Goal: Navigation & Orientation: Find specific page/section

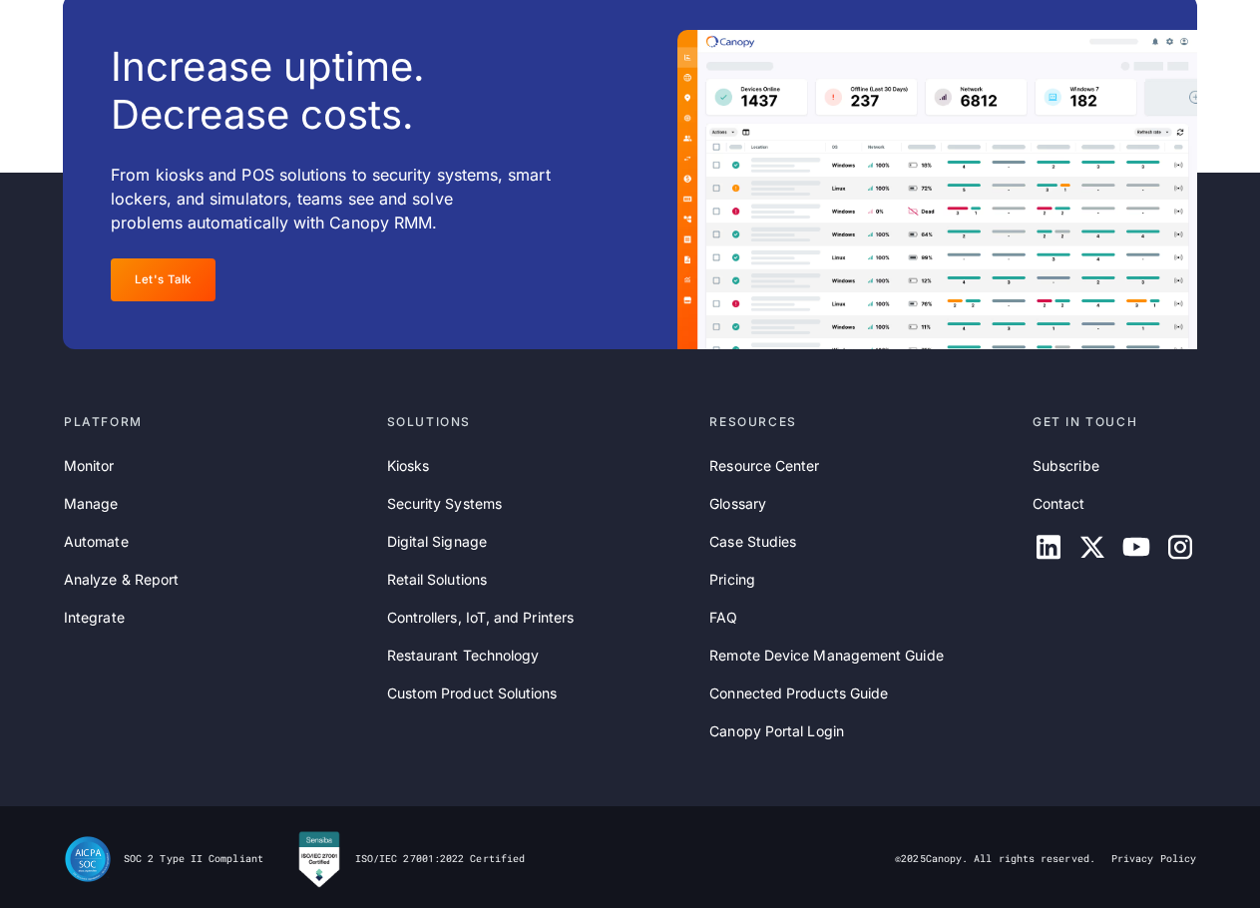
scroll to position [6397, 0]
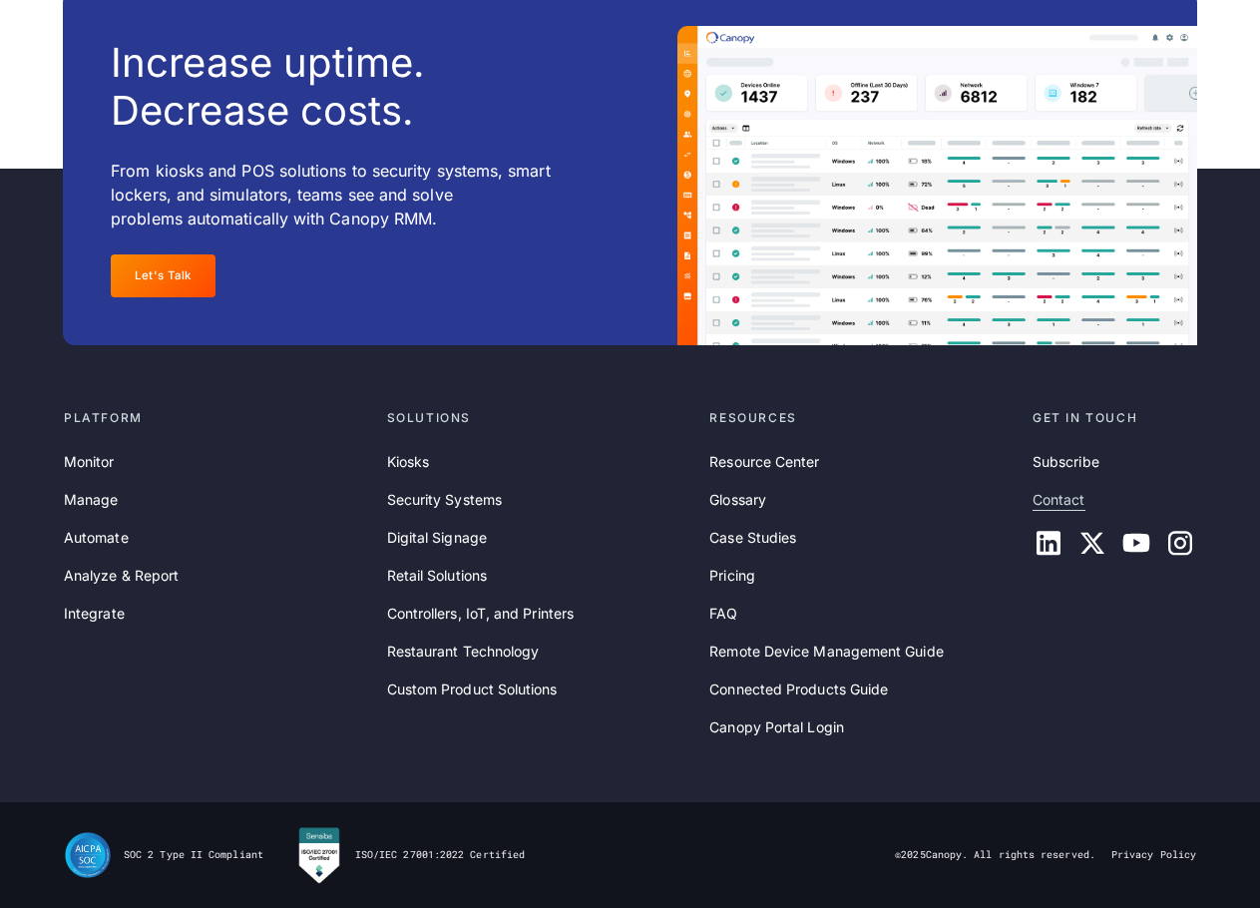
click at [1065, 495] on link "Contact" at bounding box center [1059, 500] width 53 height 22
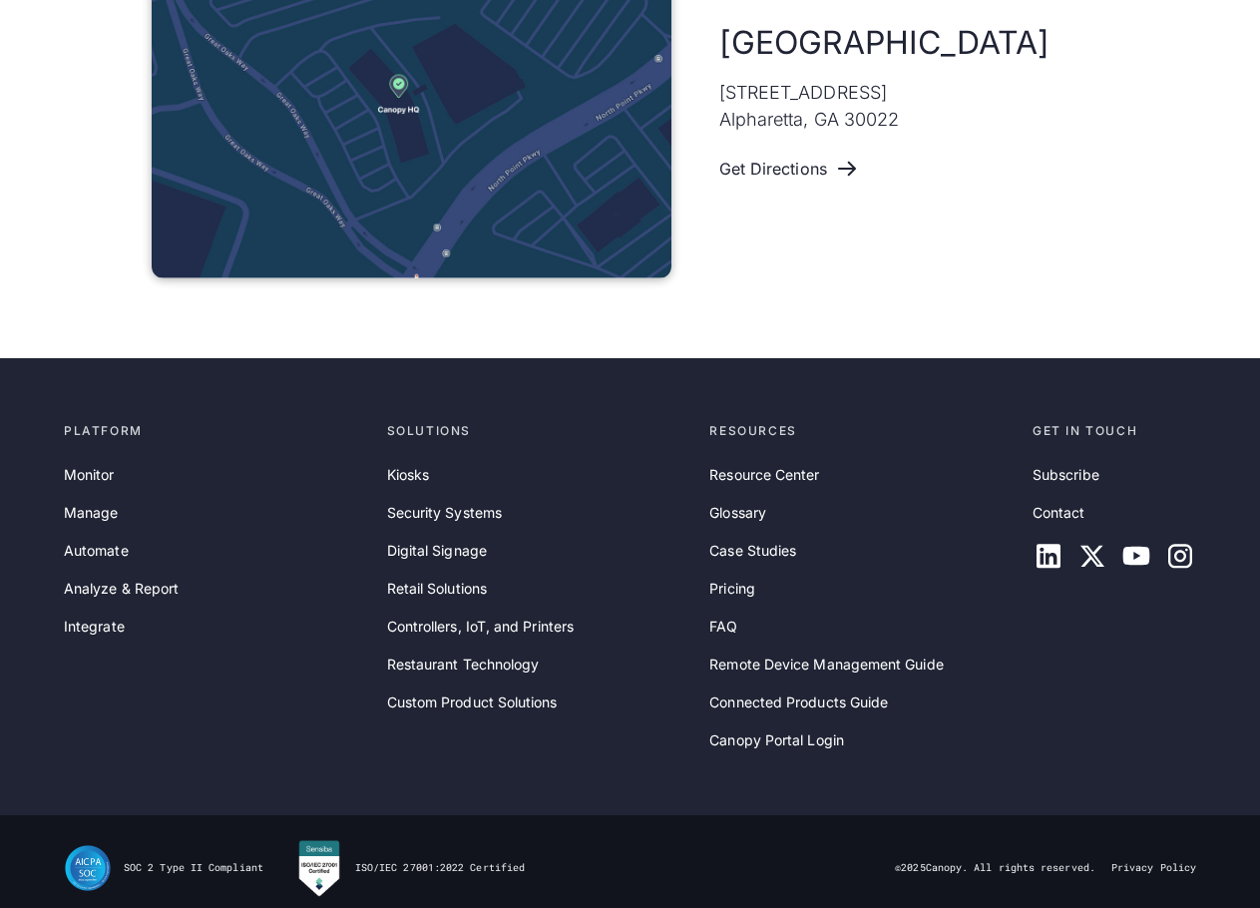
scroll to position [1372, 0]
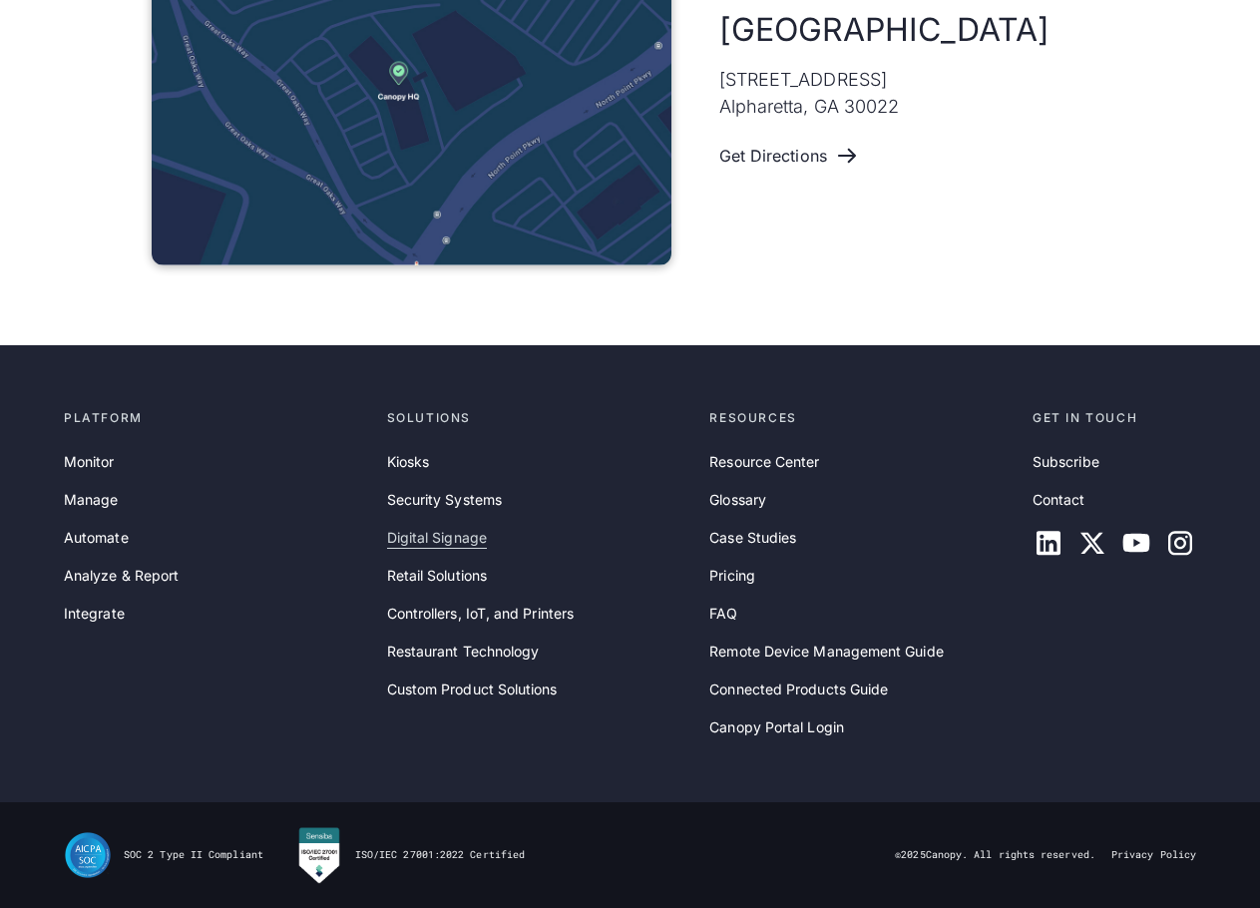
click at [434, 534] on link "Digital Signage" at bounding box center [437, 538] width 100 height 22
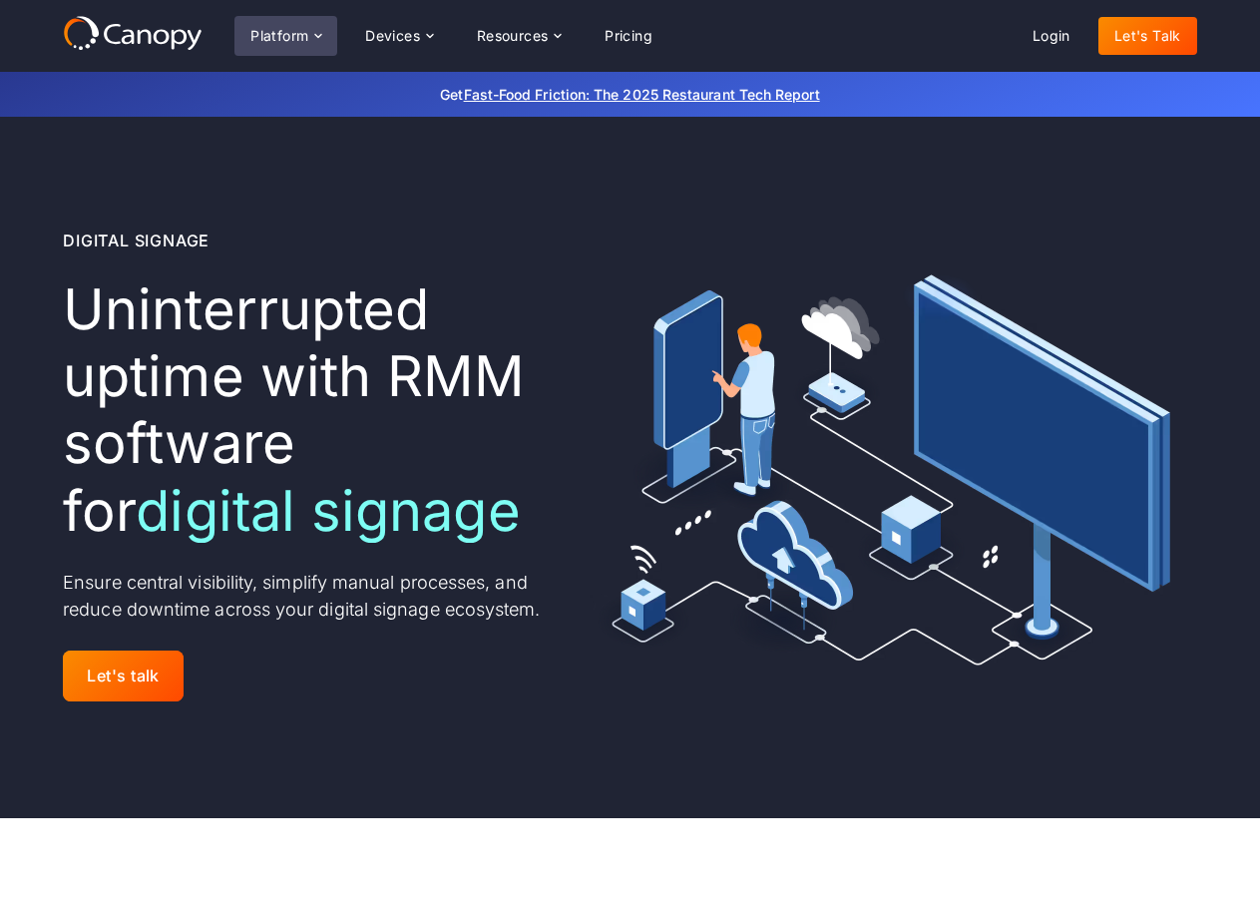
click at [308, 31] on div "Platform" at bounding box center [279, 36] width 58 height 14
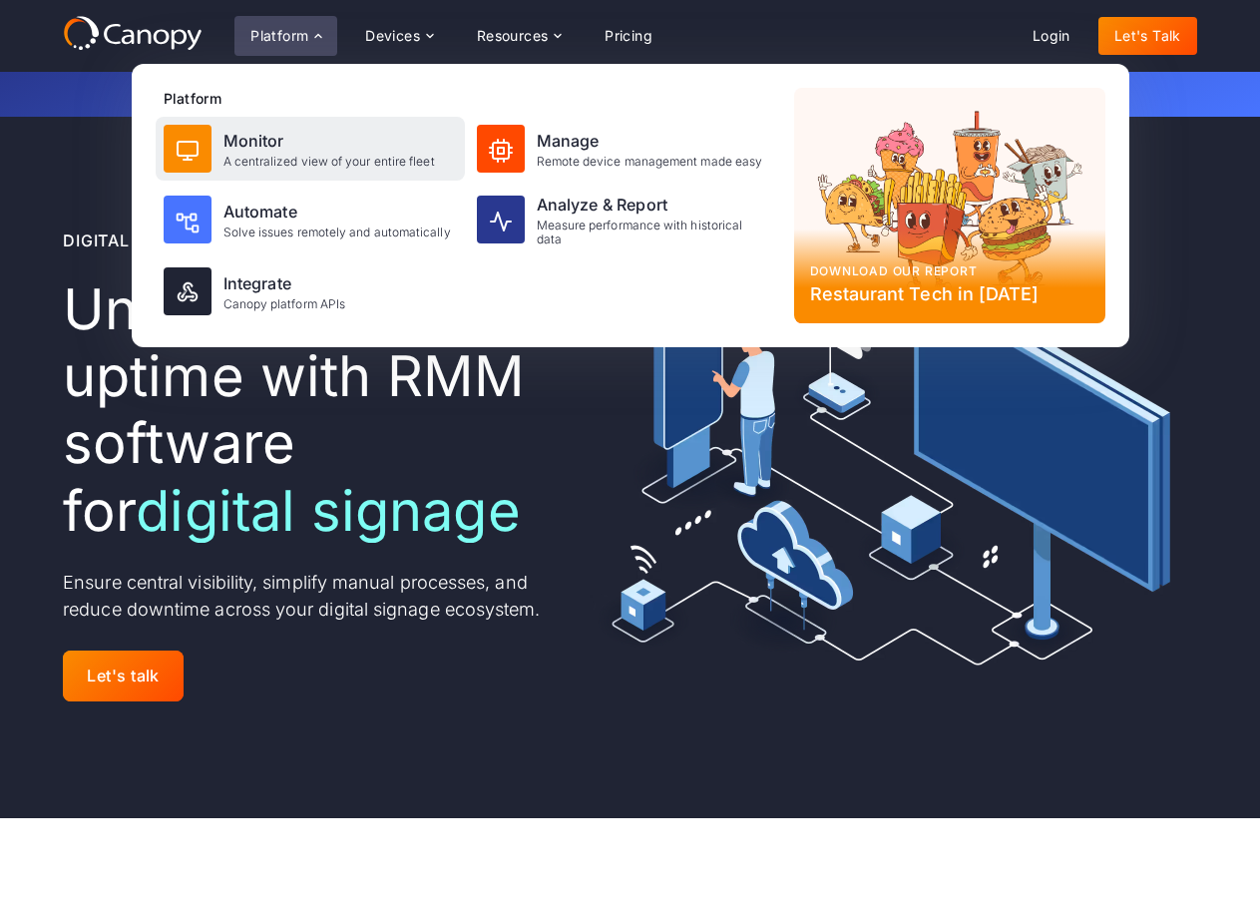
click at [261, 140] on div "Monitor" at bounding box center [330, 141] width 212 height 24
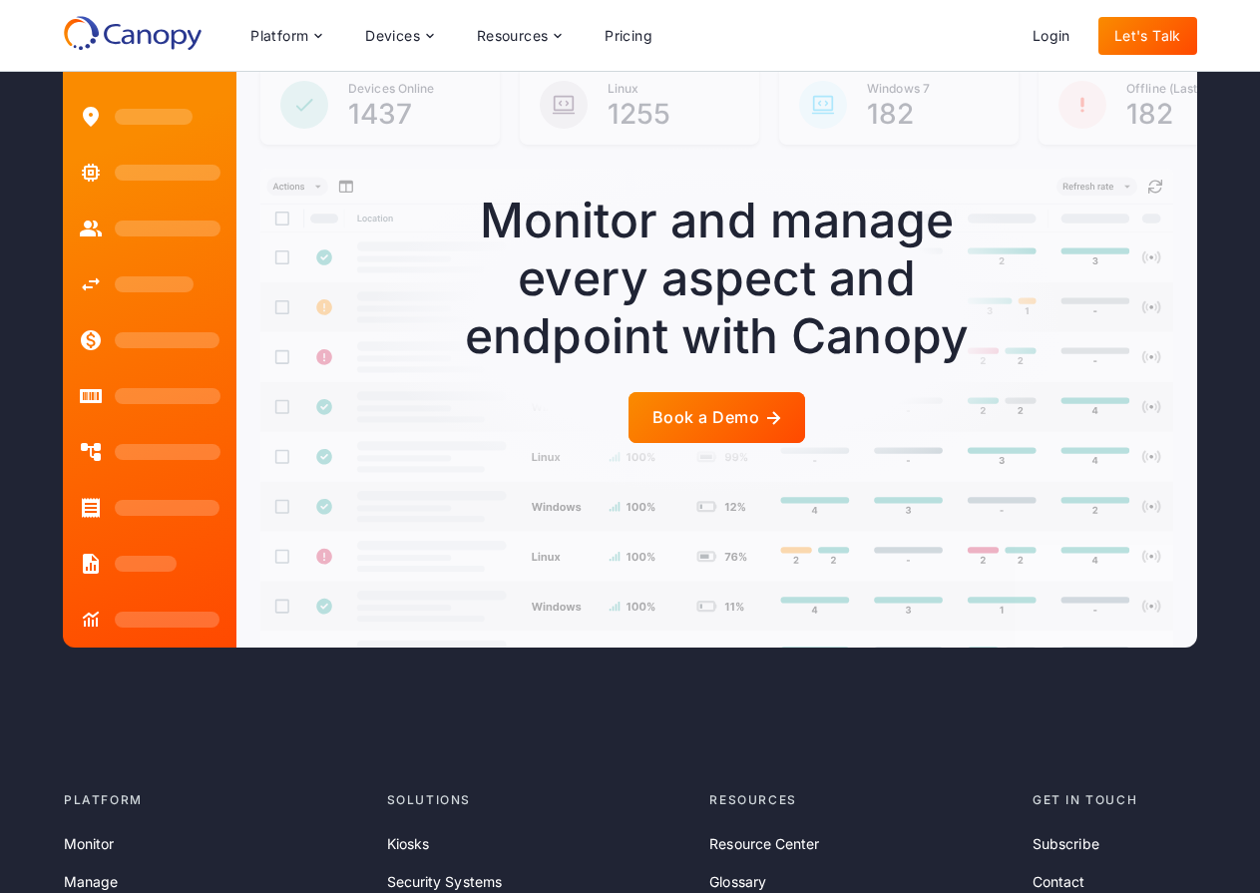
scroll to position [4394, 0]
